Goal: Transaction & Acquisition: Purchase product/service

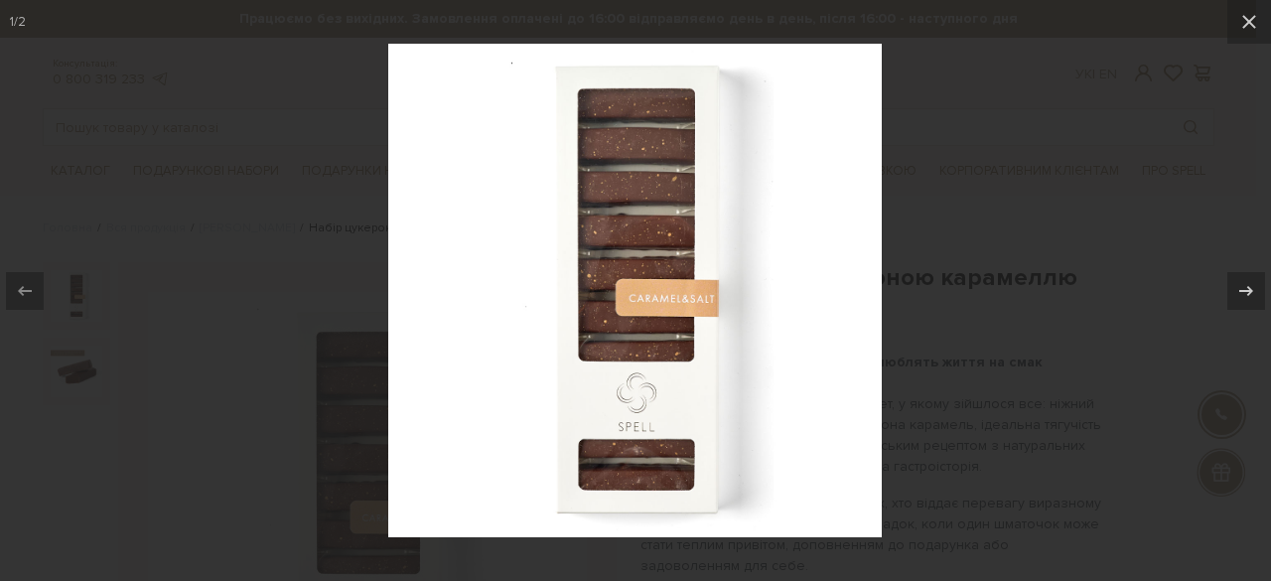
click at [955, 133] on div at bounding box center [635, 290] width 1271 height 581
